Goal: Navigation & Orientation: Understand site structure

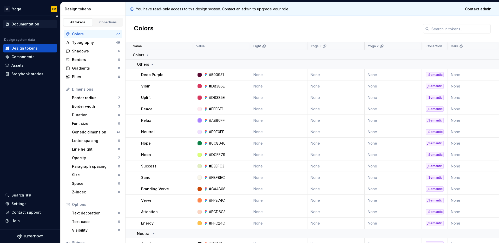
click at [40, 22] on div "Documentation" at bounding box center [30, 24] width 50 height 5
click at [22, 206] on div "Settings" at bounding box center [18, 203] width 15 height 5
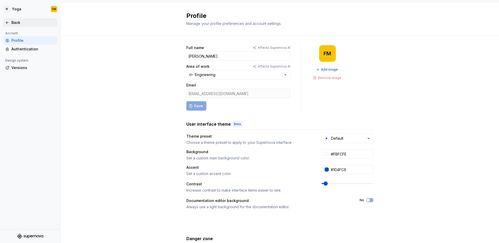
click at [13, 21] on div "Back" at bounding box center [33, 22] width 44 height 5
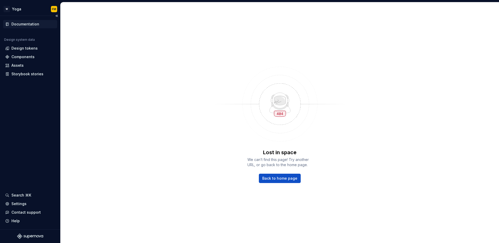
click at [22, 25] on div "Documentation" at bounding box center [25, 24] width 28 height 5
